Goal: Obtain resource: Download file/media

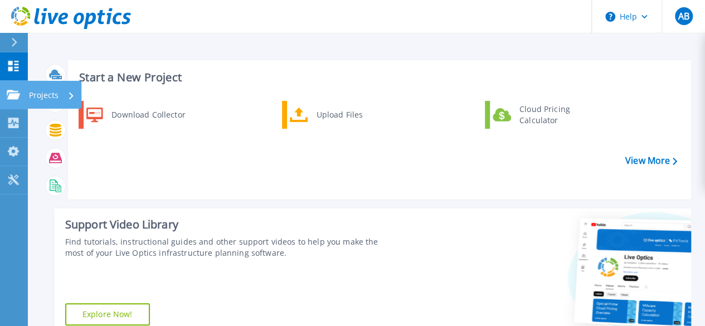
click at [45, 91] on p "Projects" at bounding box center [44, 95] width 30 height 29
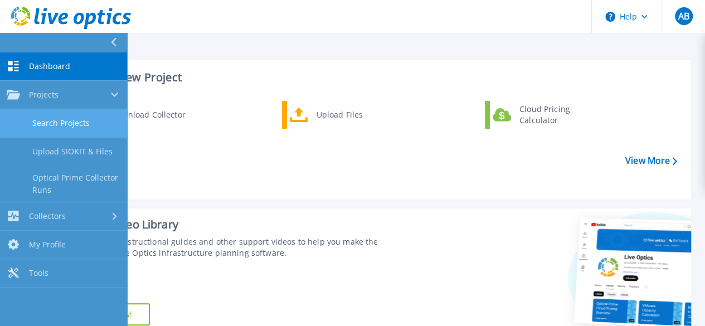
click at [74, 127] on link "Search Projects" at bounding box center [63, 123] width 127 height 28
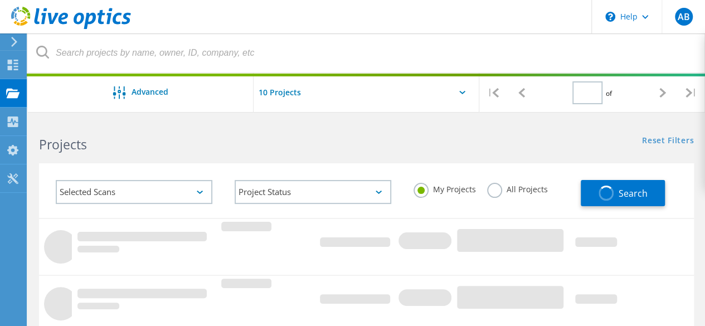
type input "1"
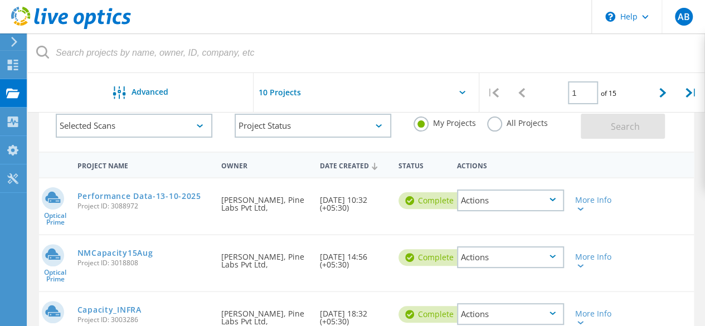
scroll to position [65, 0]
click at [496, 193] on div "Actions" at bounding box center [510, 202] width 107 height 22
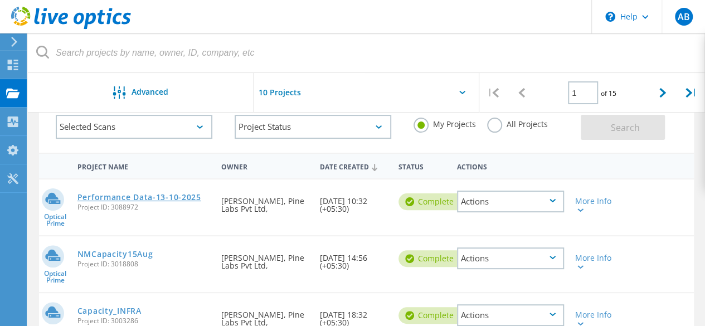
click at [145, 196] on link "Performance Data-13-10-2025" at bounding box center [140, 197] width 124 height 8
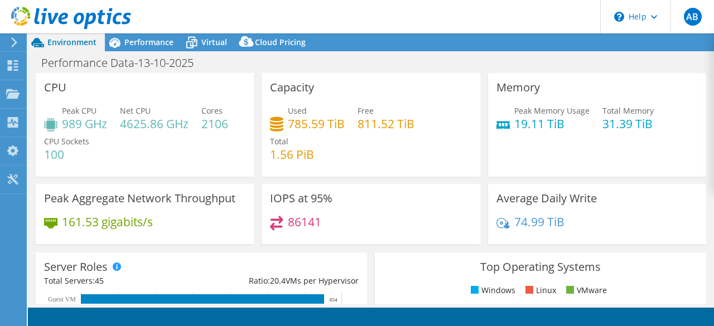
select select "Mumbai"
select select "INR"
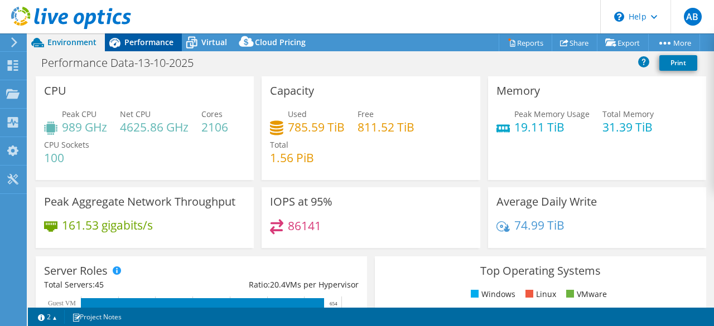
click at [139, 39] on span "Performance" at bounding box center [148, 42] width 49 height 11
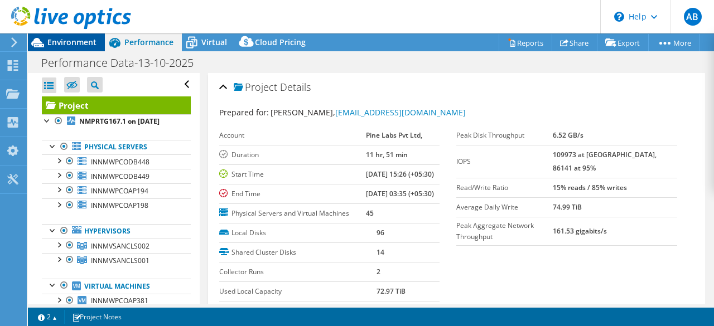
click at [67, 39] on span "Environment" at bounding box center [71, 42] width 49 height 11
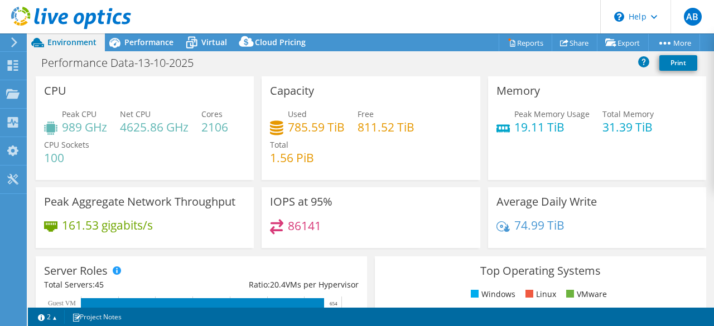
scroll to position [448, 0]
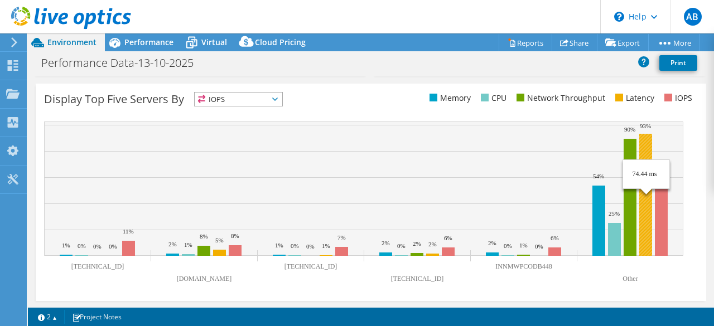
click at [649, 237] on rect at bounding box center [645, 195] width 13 height 122
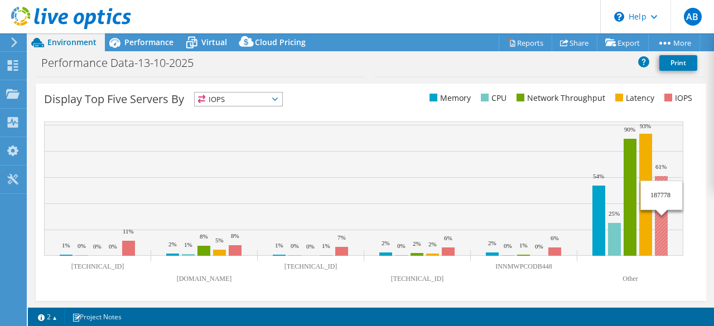
click at [662, 237] on rect at bounding box center [661, 216] width 13 height 80
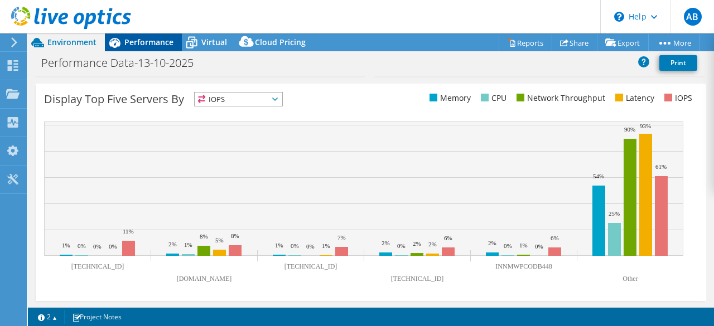
click at [134, 41] on span "Performance" at bounding box center [148, 42] width 49 height 11
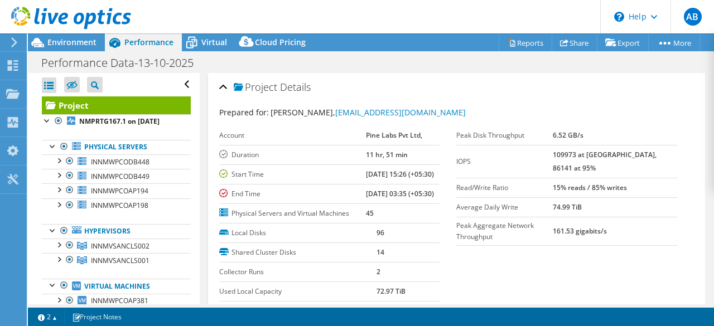
scroll to position [0, 0]
click at [529, 42] on link "Reports" at bounding box center [525, 42] width 54 height 17
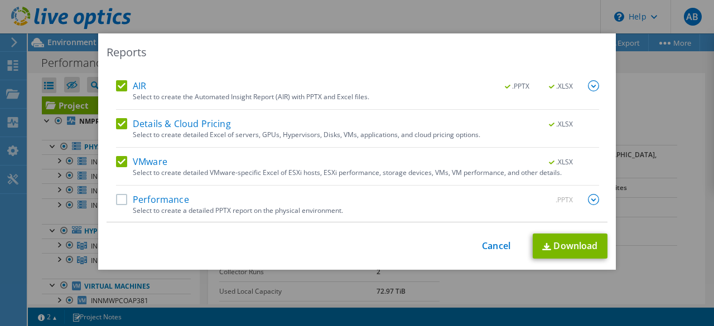
scroll to position [51, 0]
click at [116, 197] on label "Performance" at bounding box center [152, 200] width 73 height 11
click at [0, 0] on input "Performance" at bounding box center [0, 0] width 0 height 0
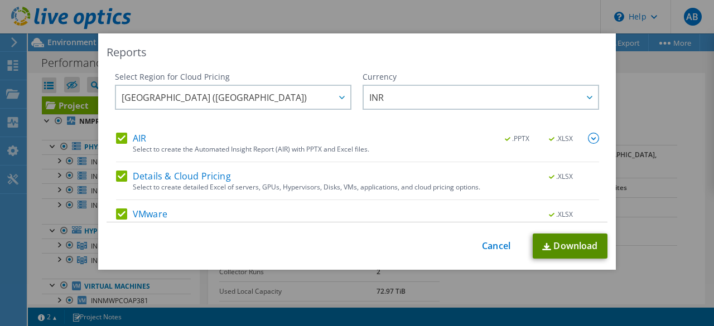
click at [567, 246] on link "Download" at bounding box center [569, 246] width 75 height 25
